Goal: Navigation & Orientation: Find specific page/section

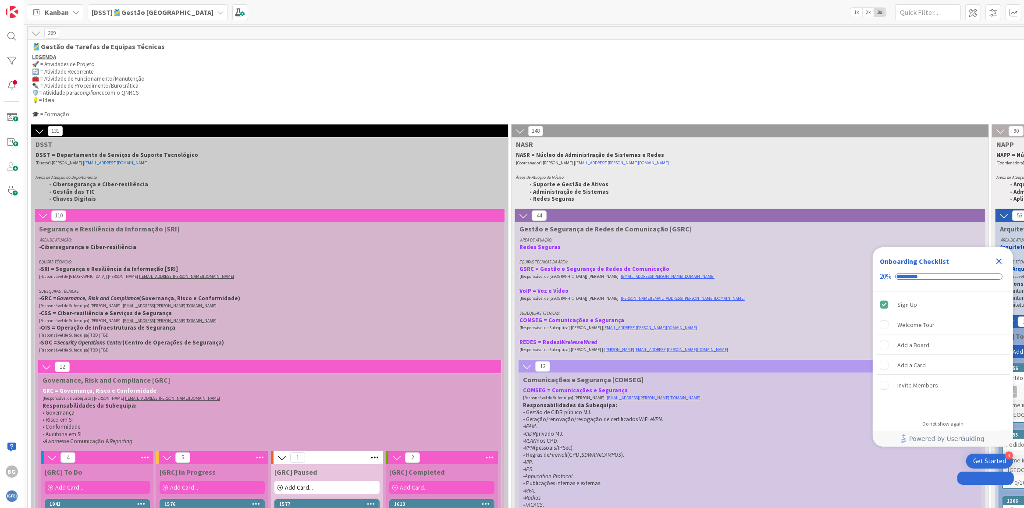
click at [1002, 261] on icon "Close Checklist" at bounding box center [999, 261] width 11 height 11
click at [630, 91] on p "🛡️= Atividade para compliance com o QNRCS" at bounding box center [720, 92] width 1376 height 7
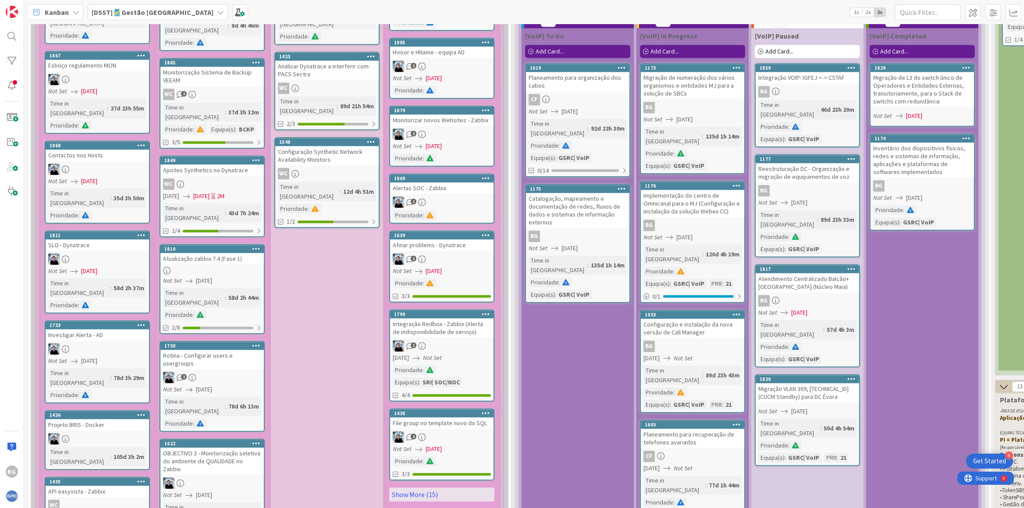
scroll to position [2471, 0]
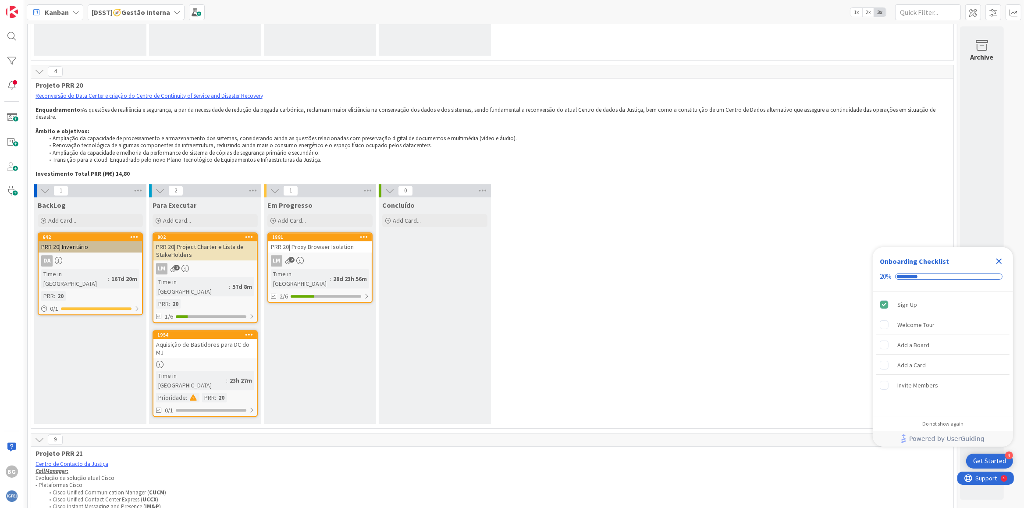
scroll to position [3156, 0]
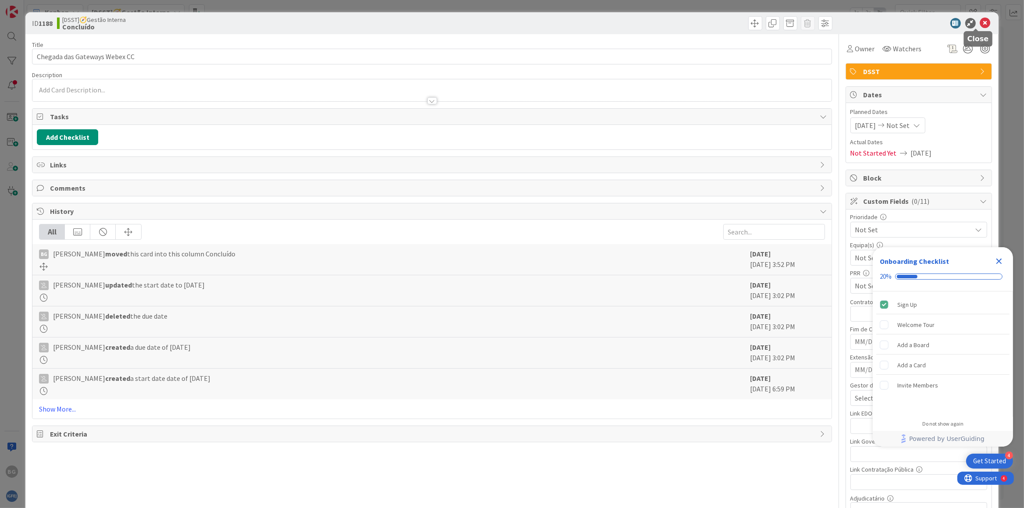
click at [980, 24] on icon at bounding box center [985, 23] width 11 height 11
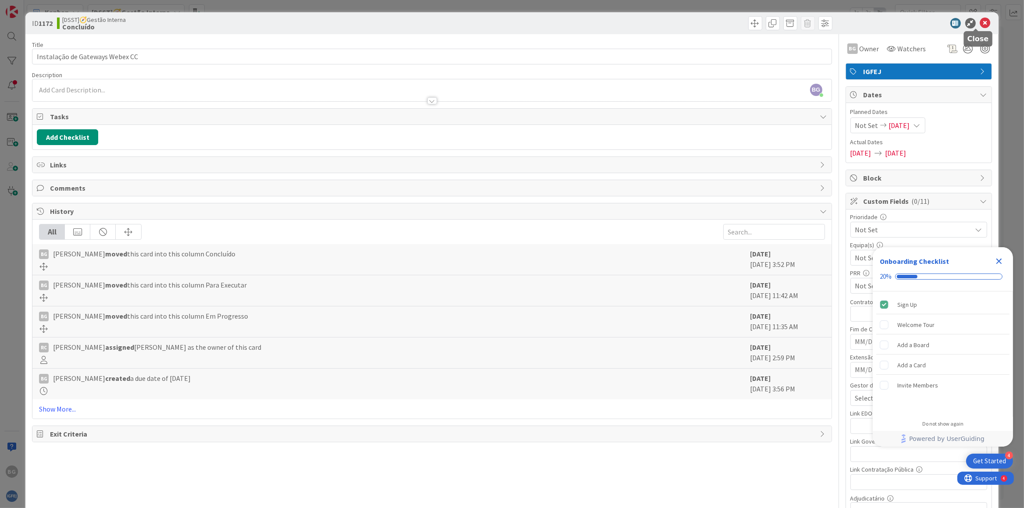
click at [980, 20] on icon at bounding box center [985, 23] width 11 height 11
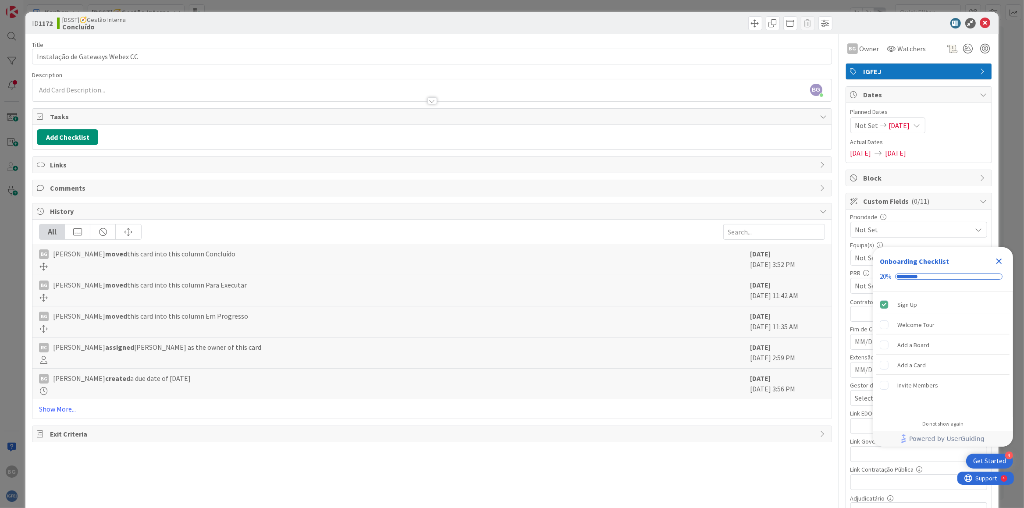
click at [980, 25] on icon at bounding box center [985, 23] width 11 height 11
